Goal: Communication & Community: Answer question/provide support

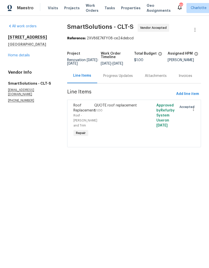
click at [122, 83] on div "Progress Updates" at bounding box center [118, 75] width 42 height 15
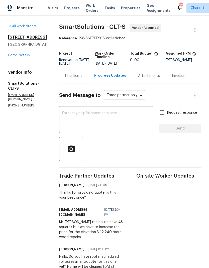
click at [122, 123] on textarea at bounding box center [106, 121] width 88 height 18
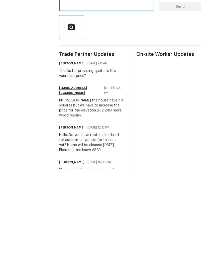
scroll to position [20, 0]
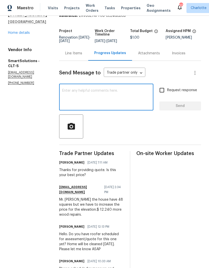
click at [91, 89] on textarea at bounding box center [106, 98] width 88 height 18
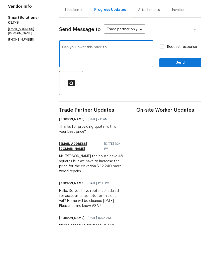
click at [76, 89] on textarea "Can you lower this price to" at bounding box center [106, 98] width 88 height 18
type textarea "Can you lower this price to"
click at [75, 85] on div "Can you lower this price to x ​" at bounding box center [106, 98] width 94 height 26
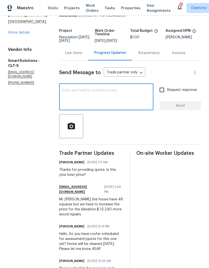
scroll to position [23, 0]
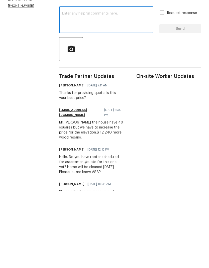
click at [66, 168] on div "Thanks for providing quote. Is this your best price?" at bounding box center [91, 173] width 65 height 10
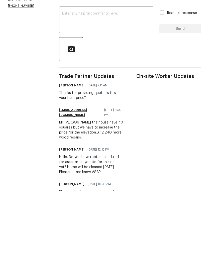
scroll to position [20, 0]
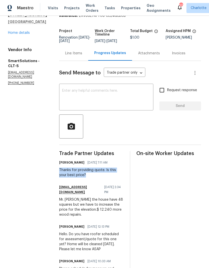
copy div "Thanks for providing quote. Is this your best price?"
click at [93, 89] on textarea at bounding box center [106, 98] width 88 height 18
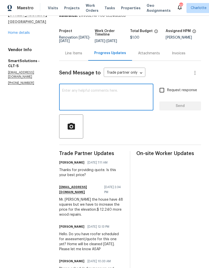
click at [85, 89] on textarea at bounding box center [106, 98] width 88 height 18
click at [75, 89] on textarea at bounding box center [106, 98] width 88 height 18
paste textarea "Thanks for providing quote. Is this your best price?"
type textarea "Thanks for providing quote. Is this your best price?"
click at [160, 85] on input "Request response" at bounding box center [162, 90] width 11 height 11
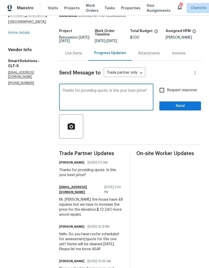
checkbox input "true"
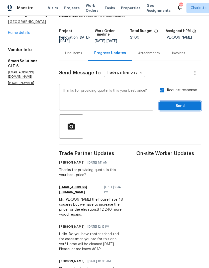
click at [190, 103] on span "Send" at bounding box center [180, 106] width 34 height 6
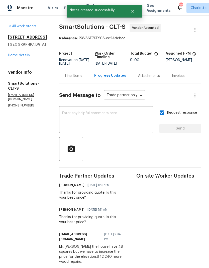
click at [12, 57] on link "Home details" at bounding box center [19, 56] width 22 height 4
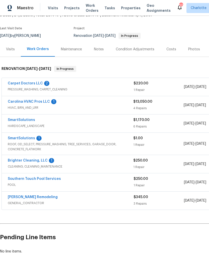
scroll to position [34, 0]
click at [12, 121] on link "SmartSolutions" at bounding box center [21, 121] width 27 height 4
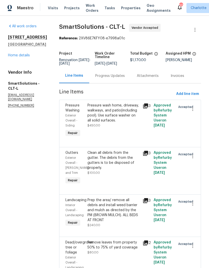
click at [115, 77] on div "Progress Updates" at bounding box center [110, 75] width 30 height 5
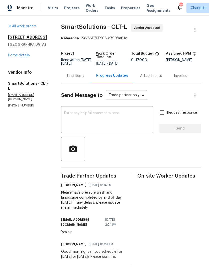
click at [114, 123] on textarea at bounding box center [107, 121] width 86 height 18
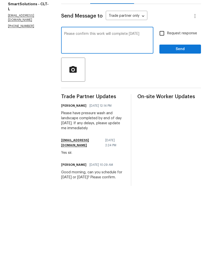
type textarea "Please confirm this work will complete today"
click at [159, 108] on input "Request response" at bounding box center [162, 113] width 11 height 11
checkbox input "true"
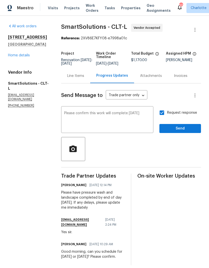
click at [176, 117] on div "Request response Send" at bounding box center [180, 121] width 42 height 26
click at [189, 124] on button "Send" at bounding box center [180, 128] width 42 height 9
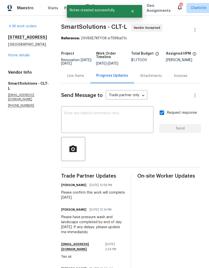
click at [14, 57] on link "Home details" at bounding box center [19, 56] width 22 height 4
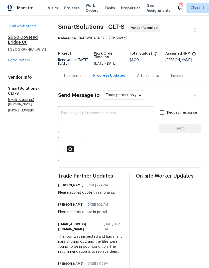
click at [121, 124] on textarea at bounding box center [105, 121] width 89 height 18
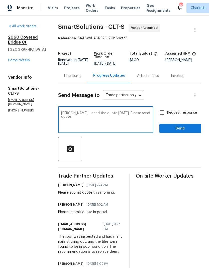
type textarea "Manuel, I need the quote today. Please send quote"
click at [167, 112] on input "Request response" at bounding box center [162, 113] width 11 height 11
checkbox input "true"
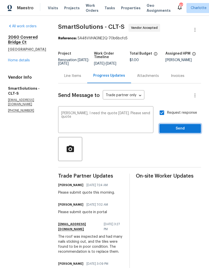
click at [187, 131] on span "Send" at bounding box center [180, 129] width 34 height 6
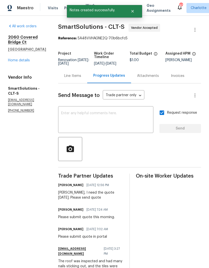
click at [18, 59] on link "Home details" at bounding box center [19, 61] width 22 height 4
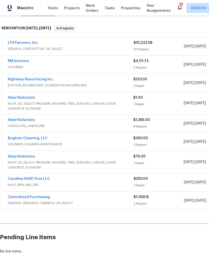
scroll to position [74, 0]
click at [16, 120] on link "SmartSolutions" at bounding box center [21, 121] width 27 height 4
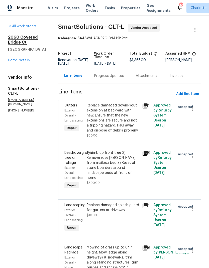
click at [114, 78] on div "Progress Updates" at bounding box center [109, 75] width 30 height 5
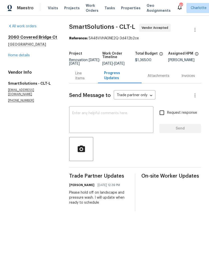
click at [78, 79] on div "Line Items" at bounding box center [83, 76] width 17 height 10
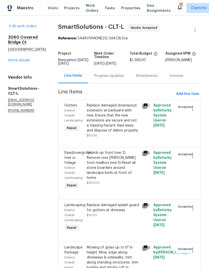
click at [12, 61] on link "Home details" at bounding box center [19, 61] width 22 height 4
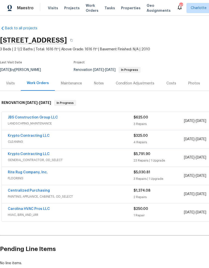
scroll to position [1, 0]
